Goal: Task Accomplishment & Management: Use online tool/utility

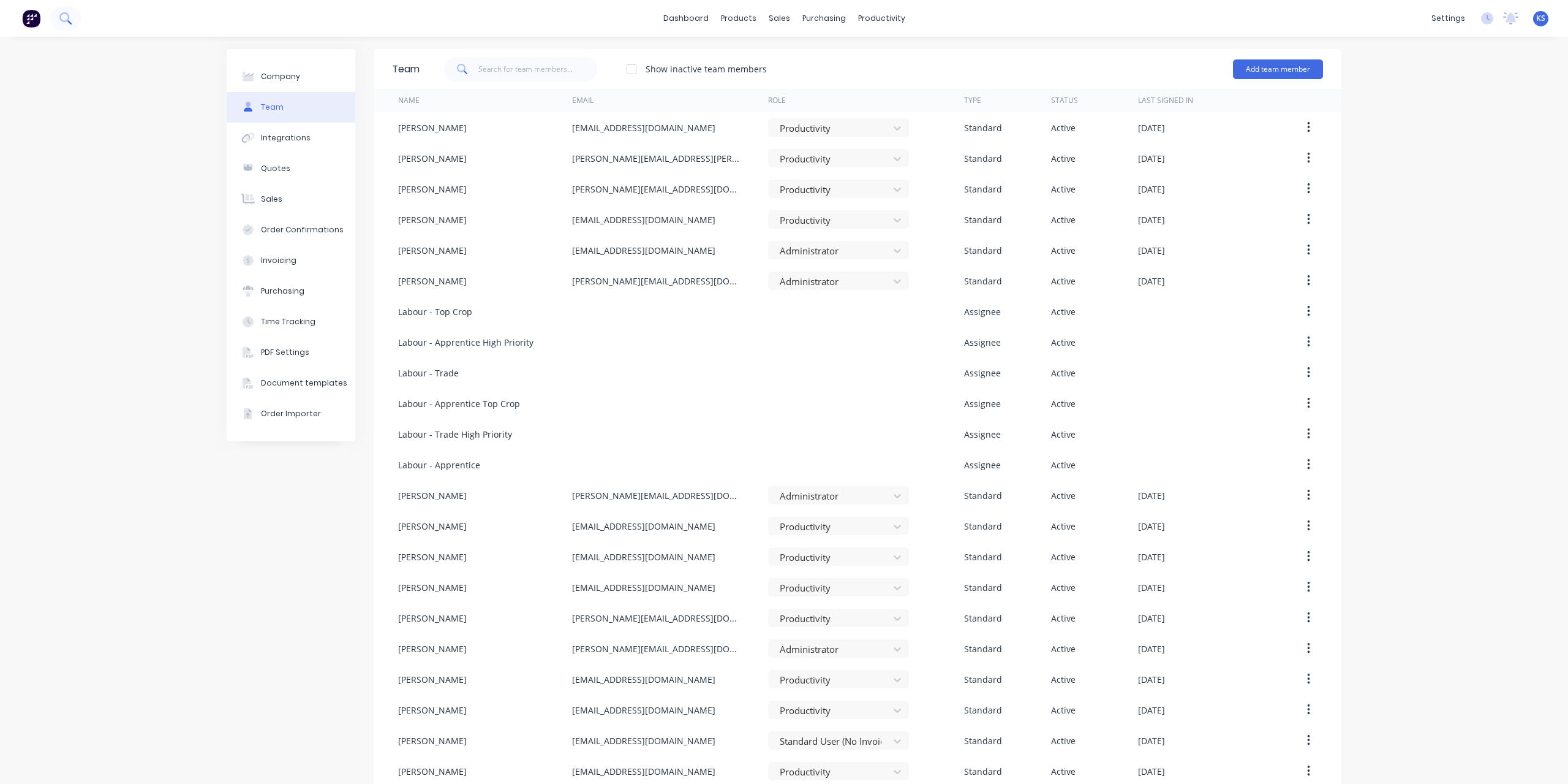
click at [64, 22] on icon at bounding box center [64, 17] width 10 height 10
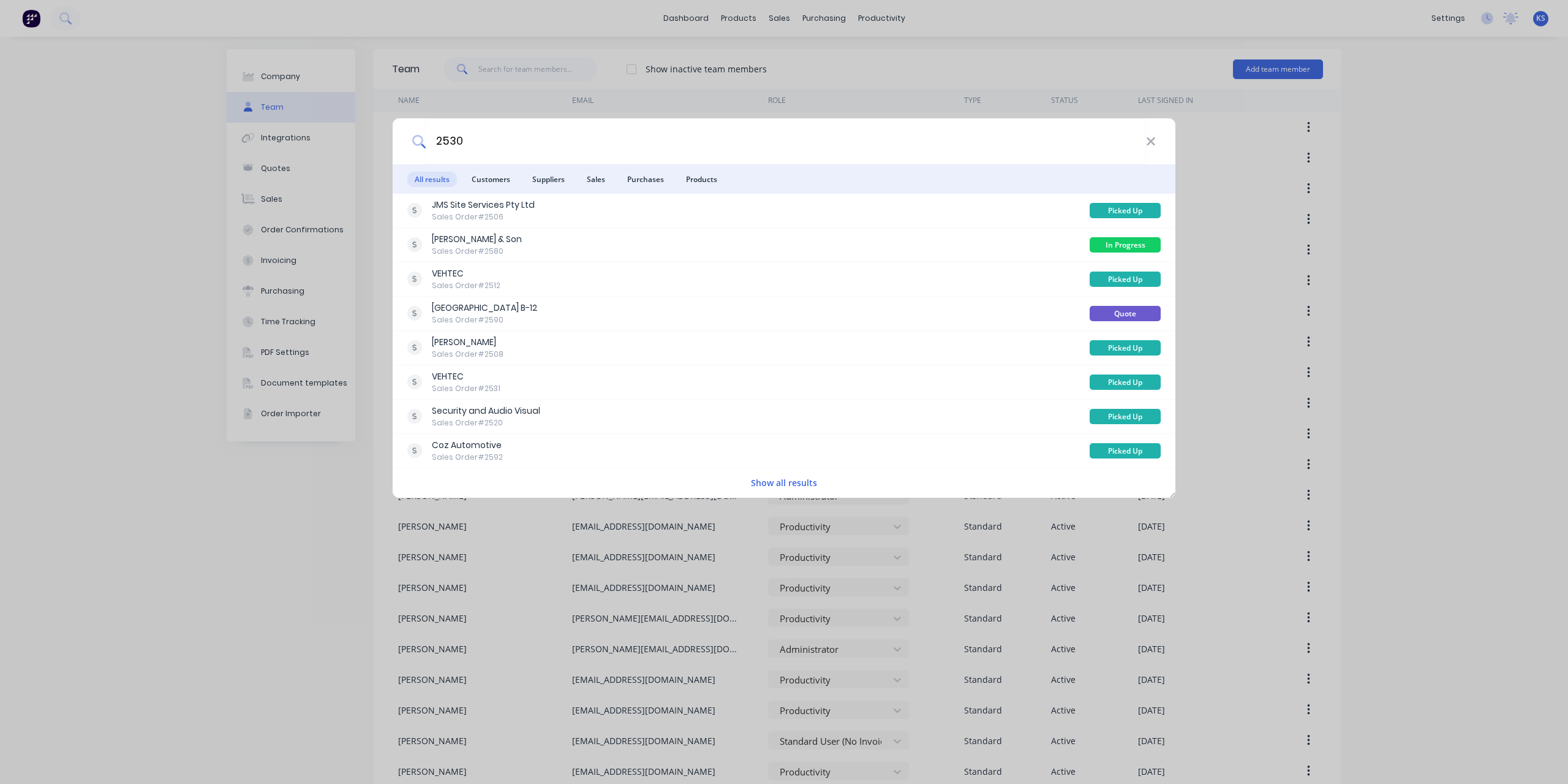
type input "2530"
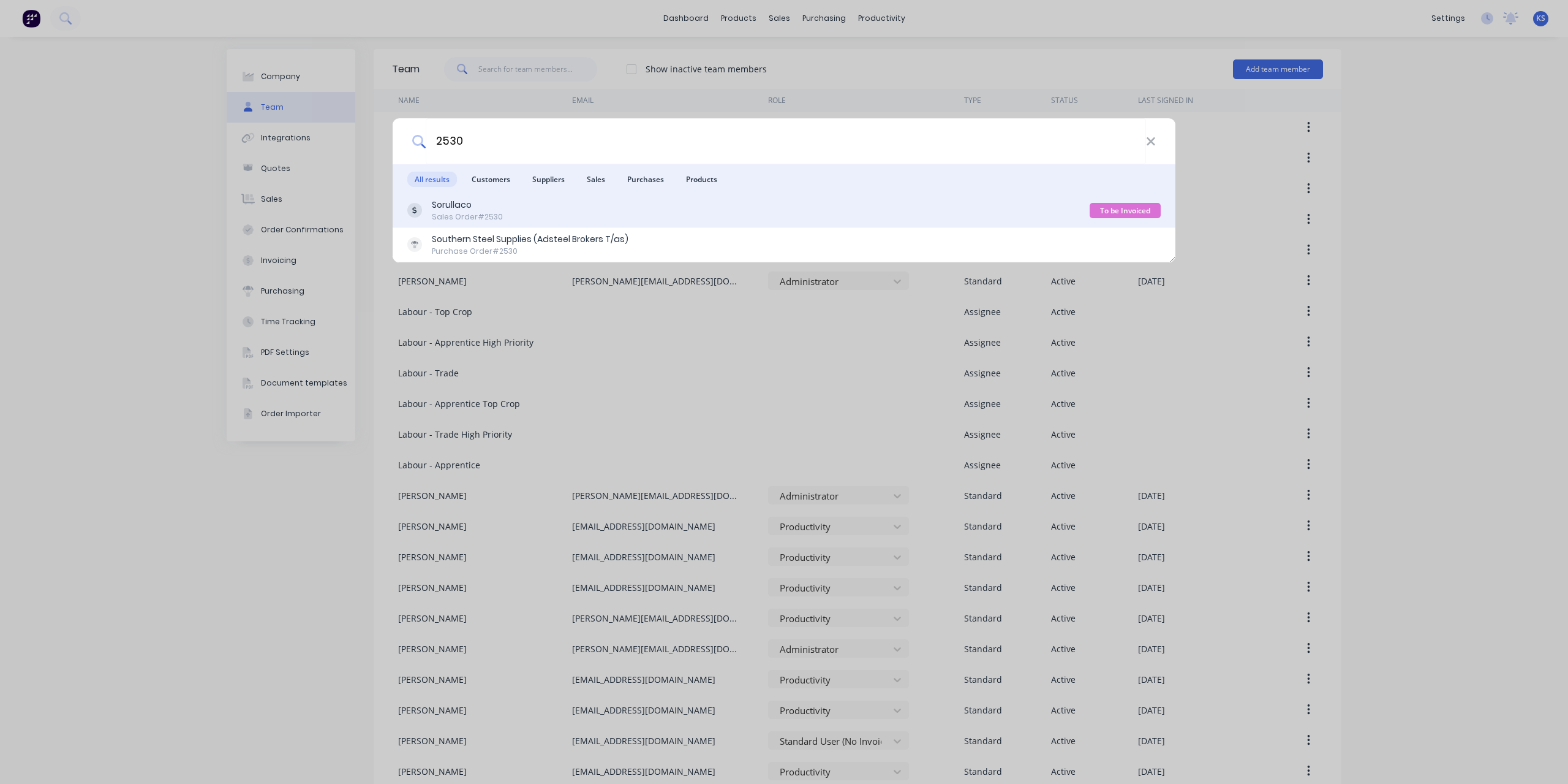
click at [462, 218] on div "Sales Order #2530" at bounding box center [468, 217] width 71 height 11
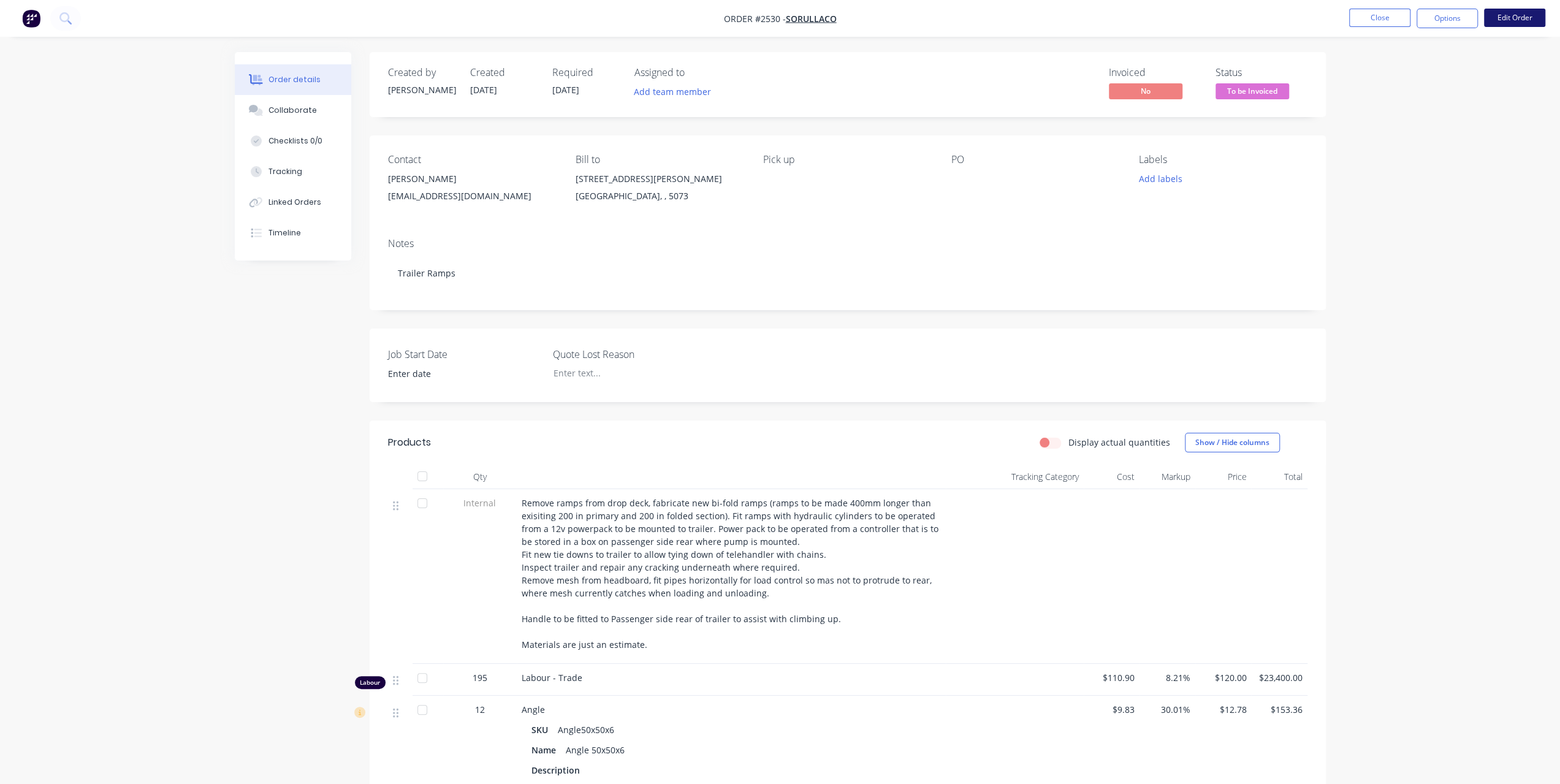
click at [1510, 19] on button "Edit Order" at bounding box center [1515, 17] width 61 height 18
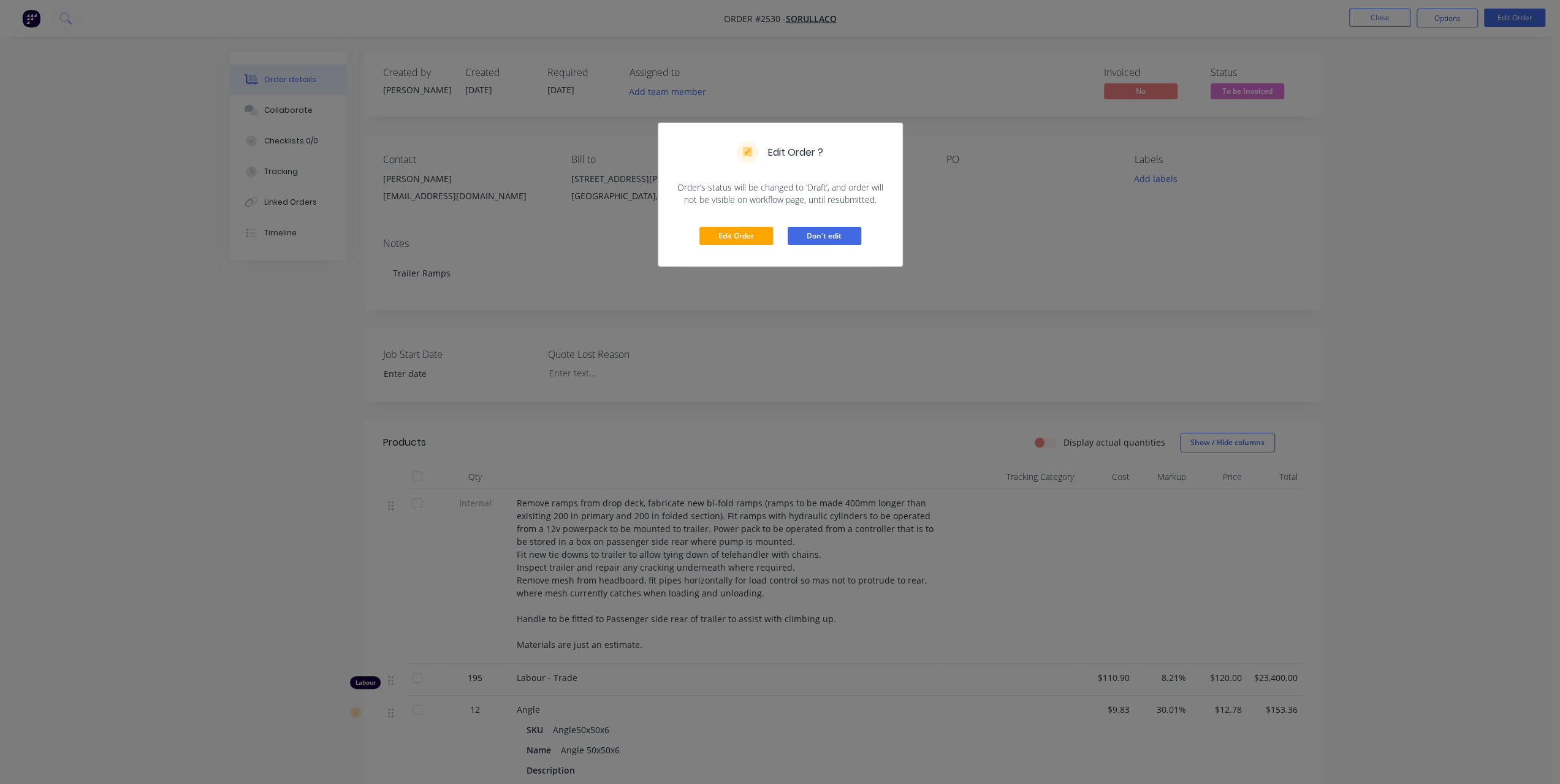
click at [834, 232] on button "Don't edit" at bounding box center [824, 236] width 73 height 18
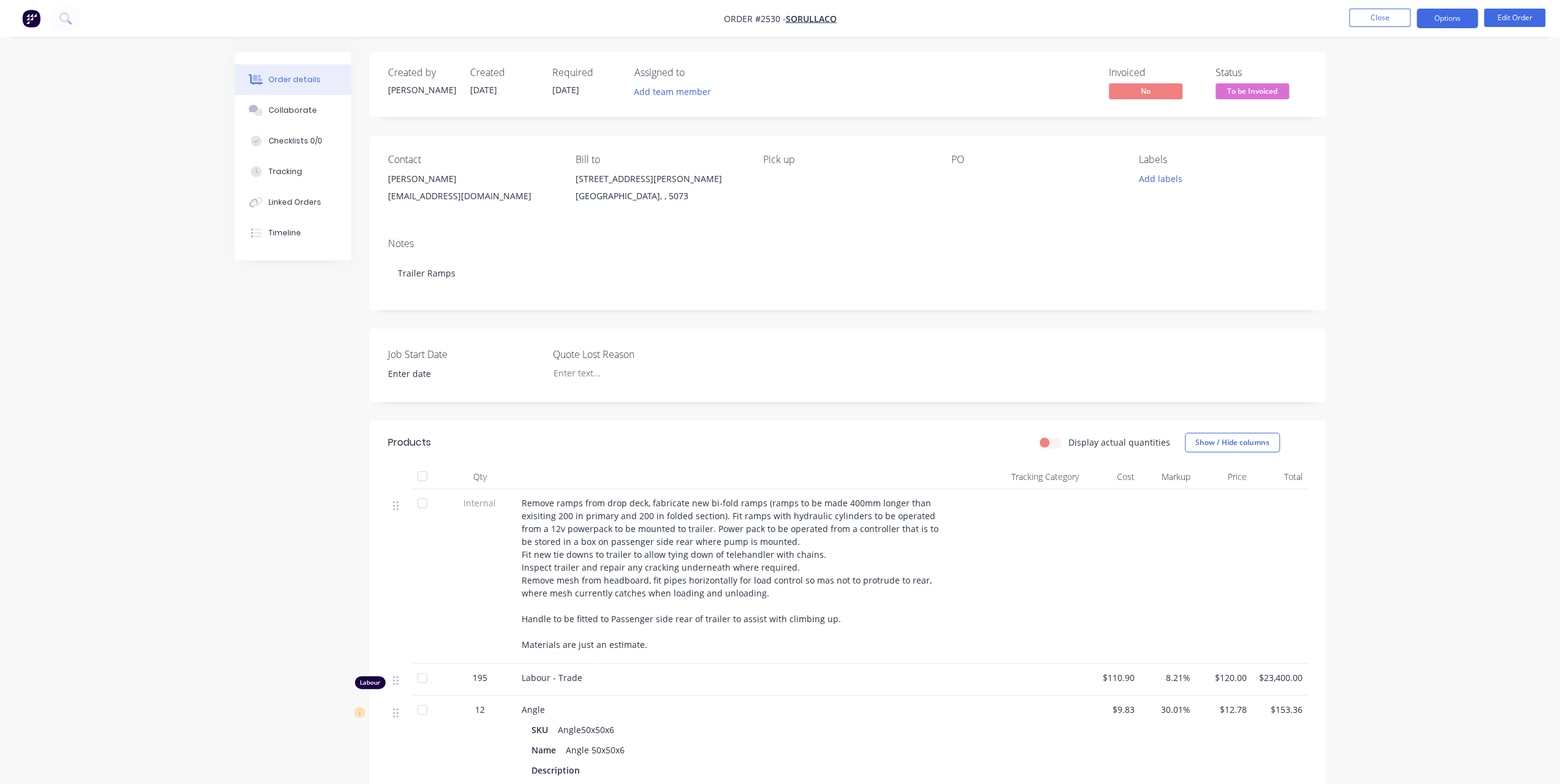
click at [1449, 17] on button "Options" at bounding box center [1447, 18] width 61 height 20
click at [1400, 82] on div "Invoice" at bounding box center [1410, 74] width 112 height 17
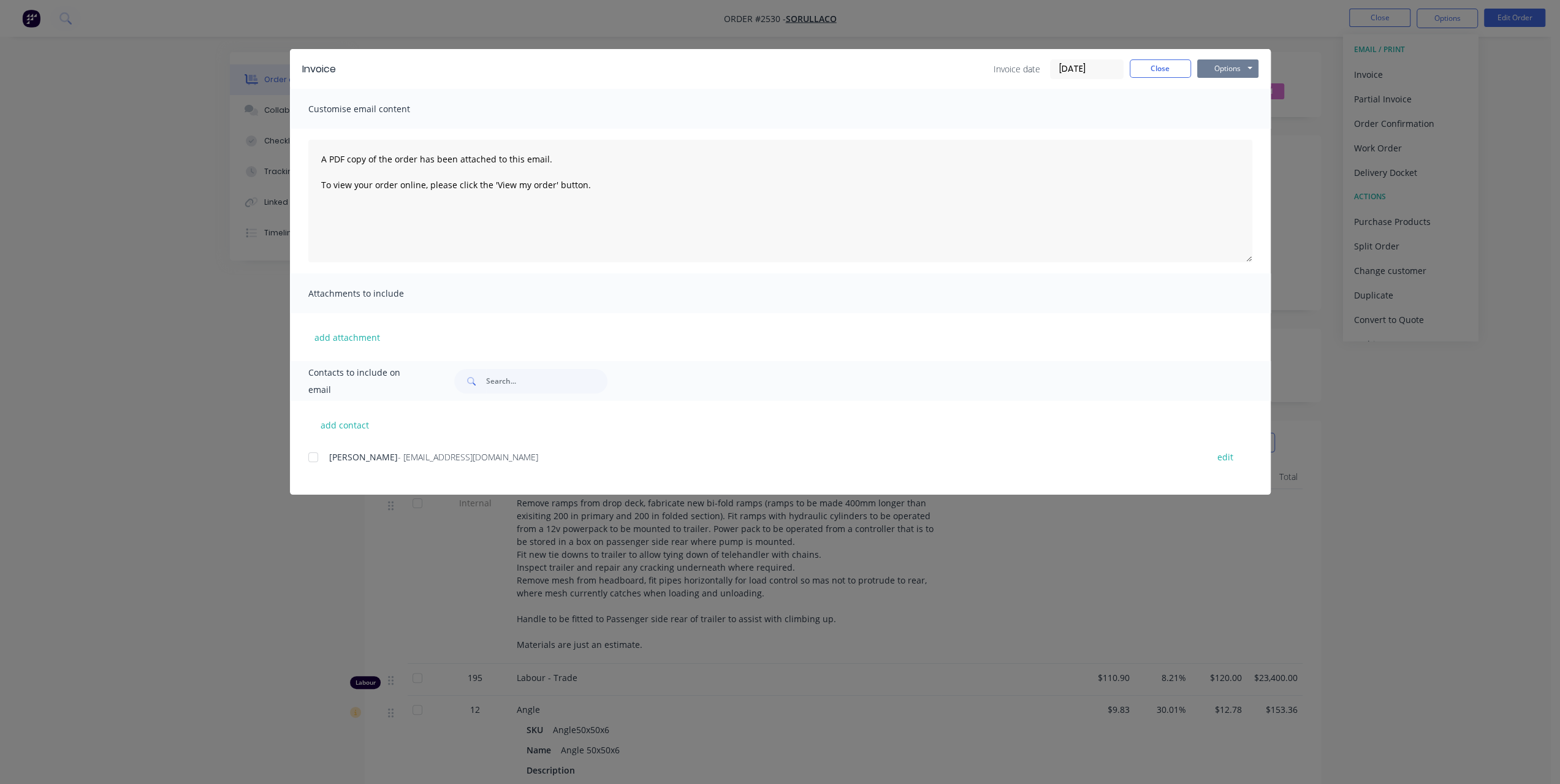
click at [1230, 75] on button "Options" at bounding box center [1228, 68] width 61 height 18
click at [1221, 90] on button "Preview" at bounding box center [1236, 90] width 78 height 20
click at [1224, 74] on button "Options" at bounding box center [1228, 68] width 61 height 18
click at [1231, 119] on button "Print" at bounding box center [1236, 110] width 78 height 20
